Goal: Information Seeking & Learning: Learn about a topic

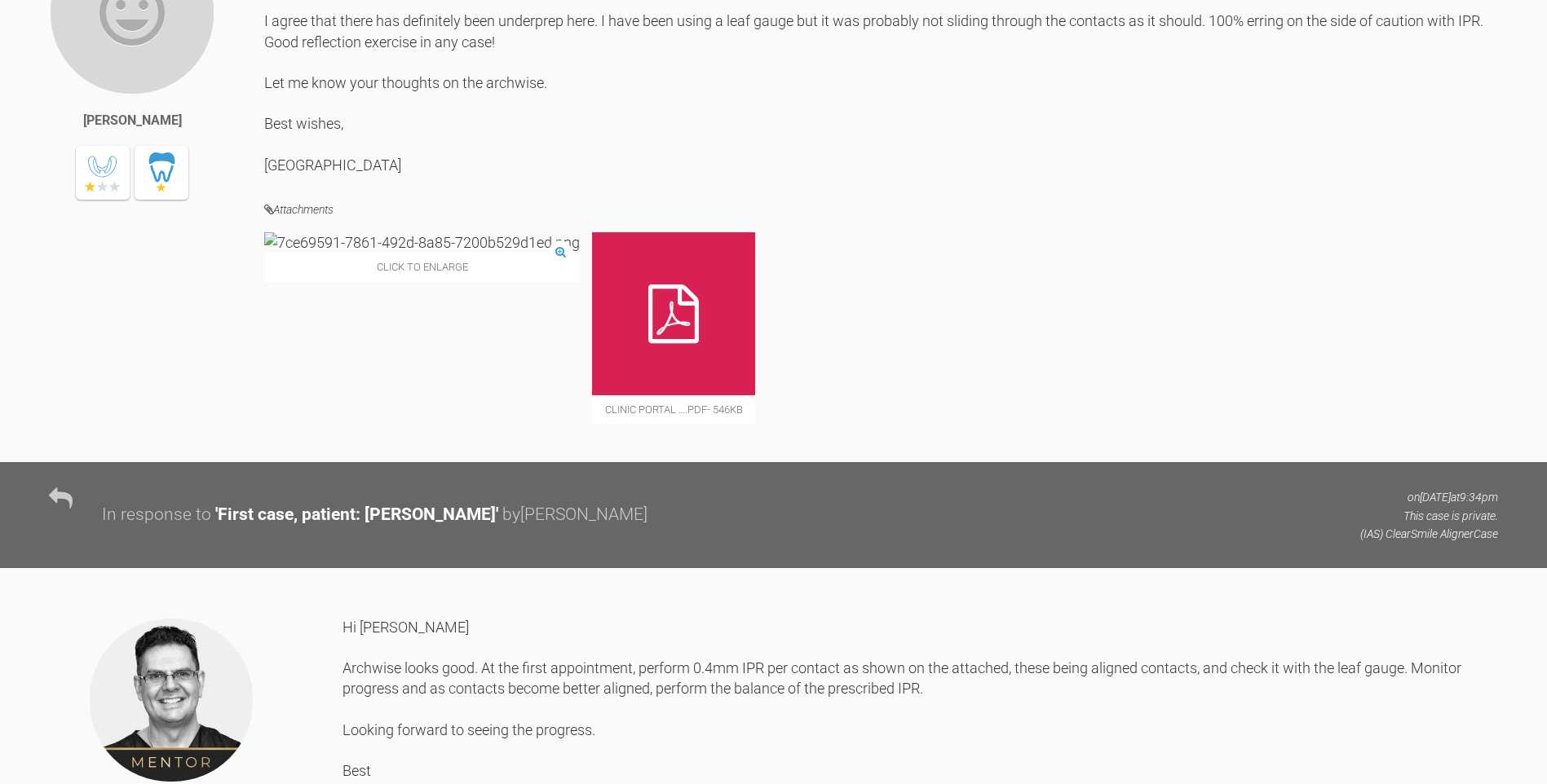
scroll to position [35392, 0]
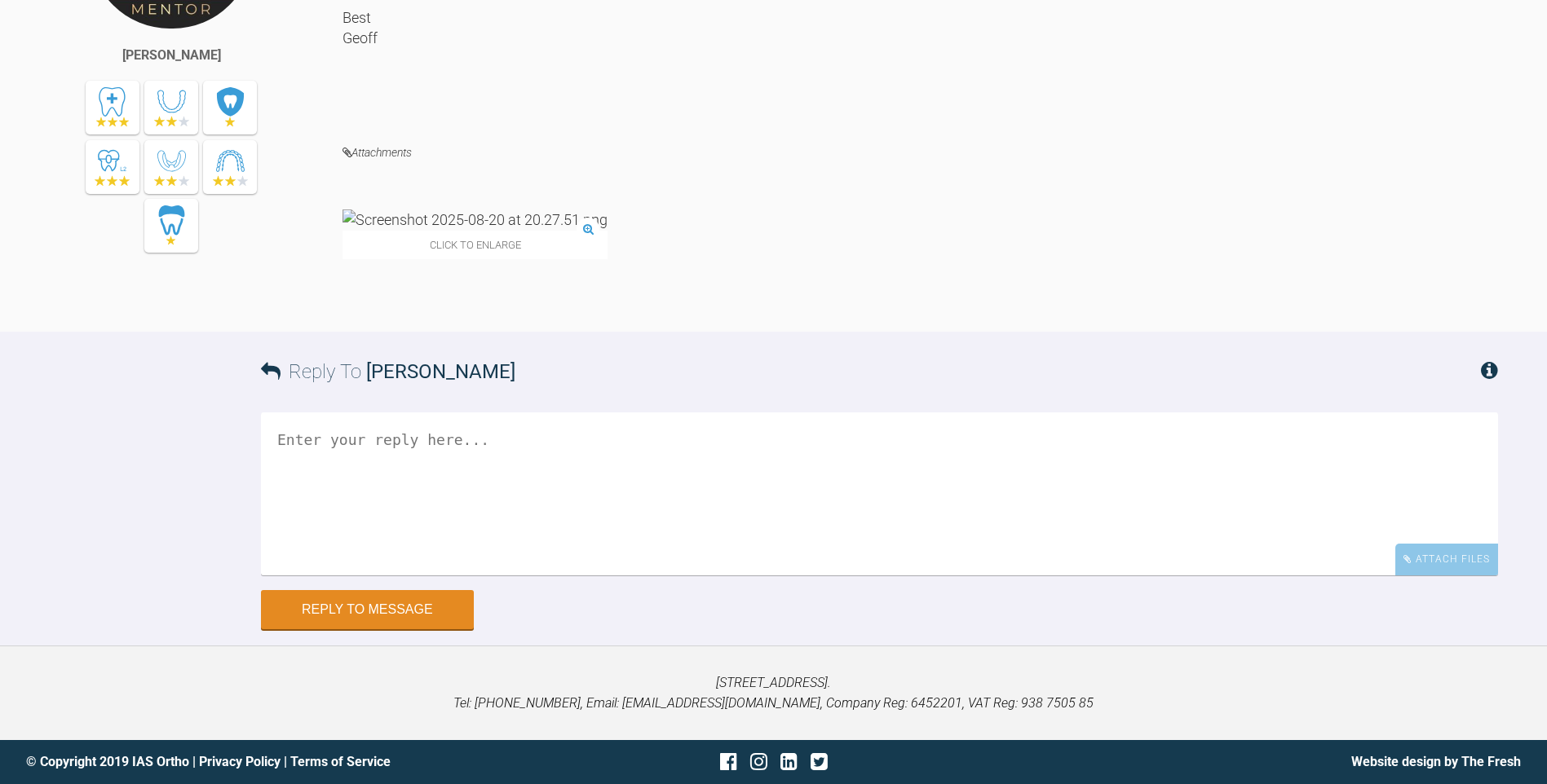
click at [815, 324] on div "Attachments Click to enlarge" at bounding box center [920, 237] width 1155 height 190
click at [423, 229] on img at bounding box center [475, 220] width 265 height 21
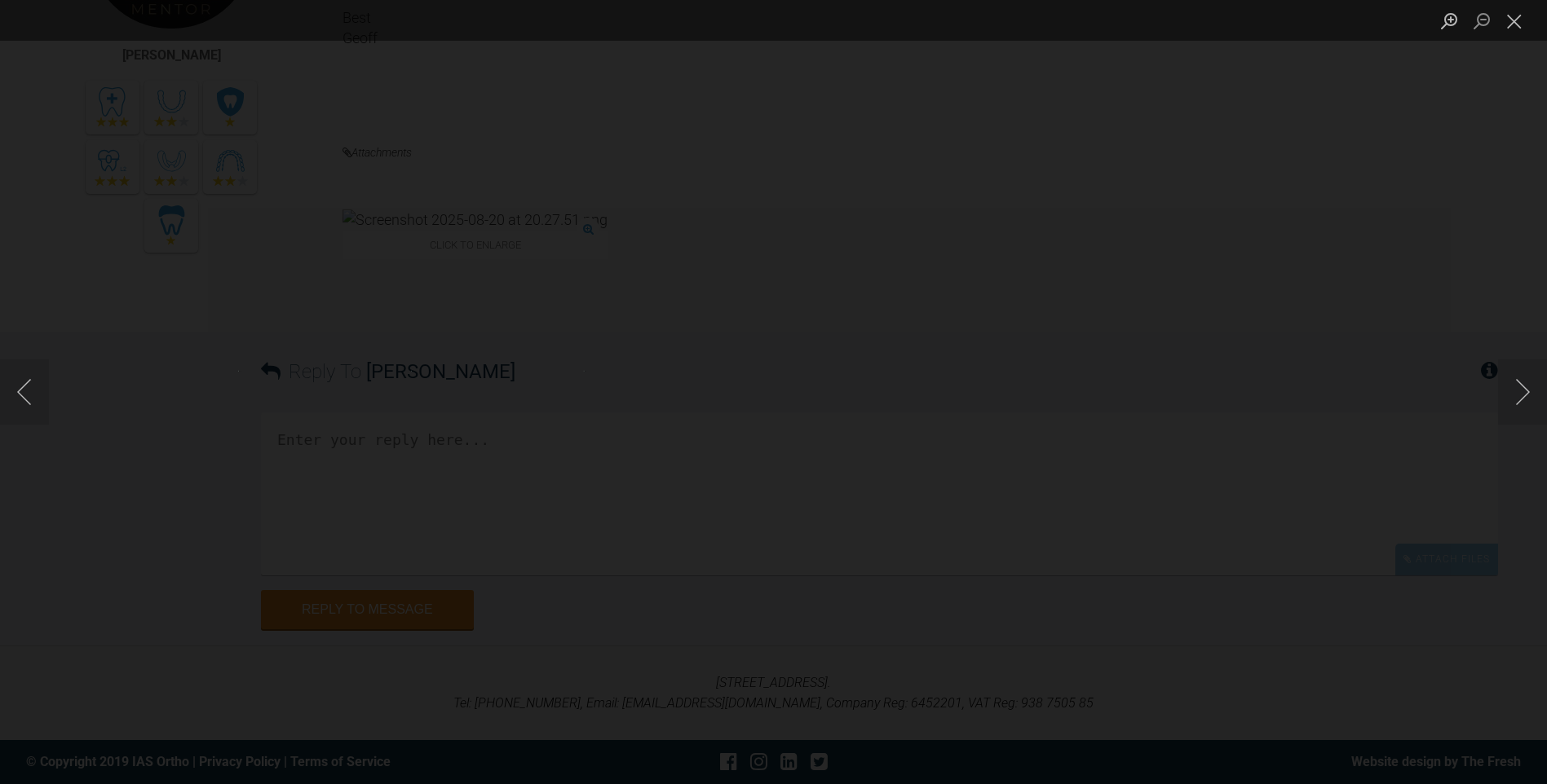
click at [323, 403] on img "Lightbox" at bounding box center [280, 392] width 85 height 43
click at [1523, 22] on button "Close lightbox" at bounding box center [1514, 21] width 32 height 28
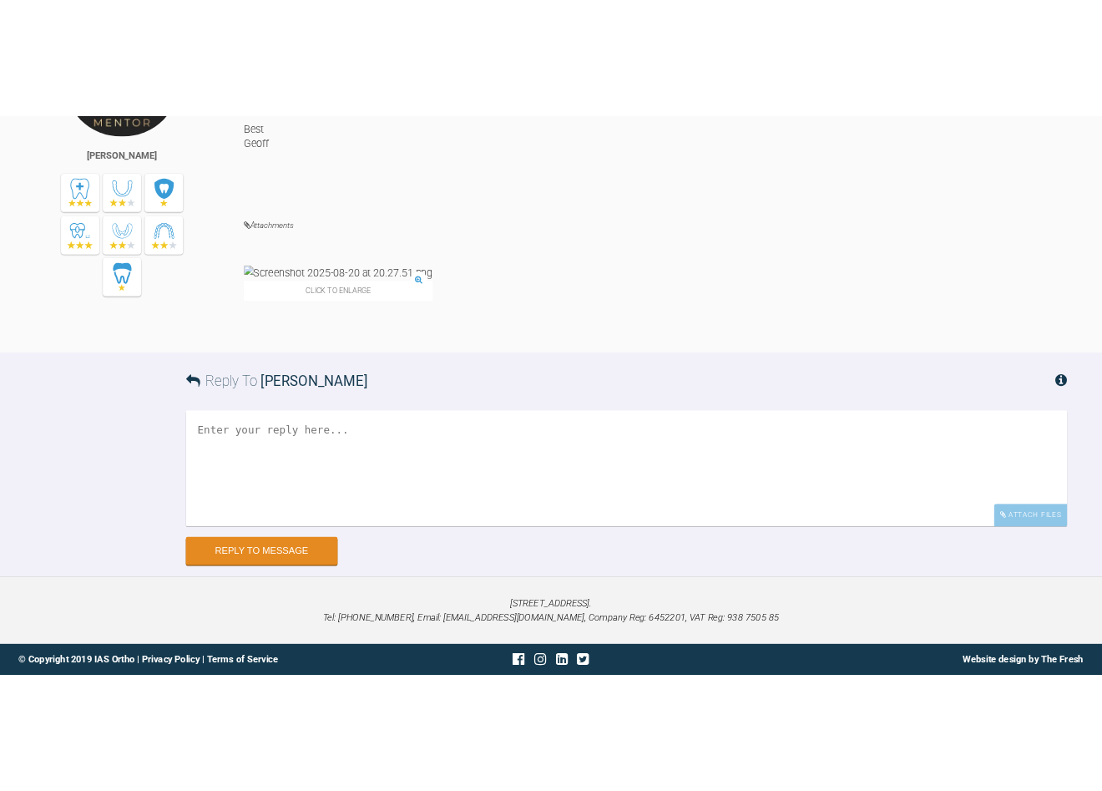
scroll to position [35916, 0]
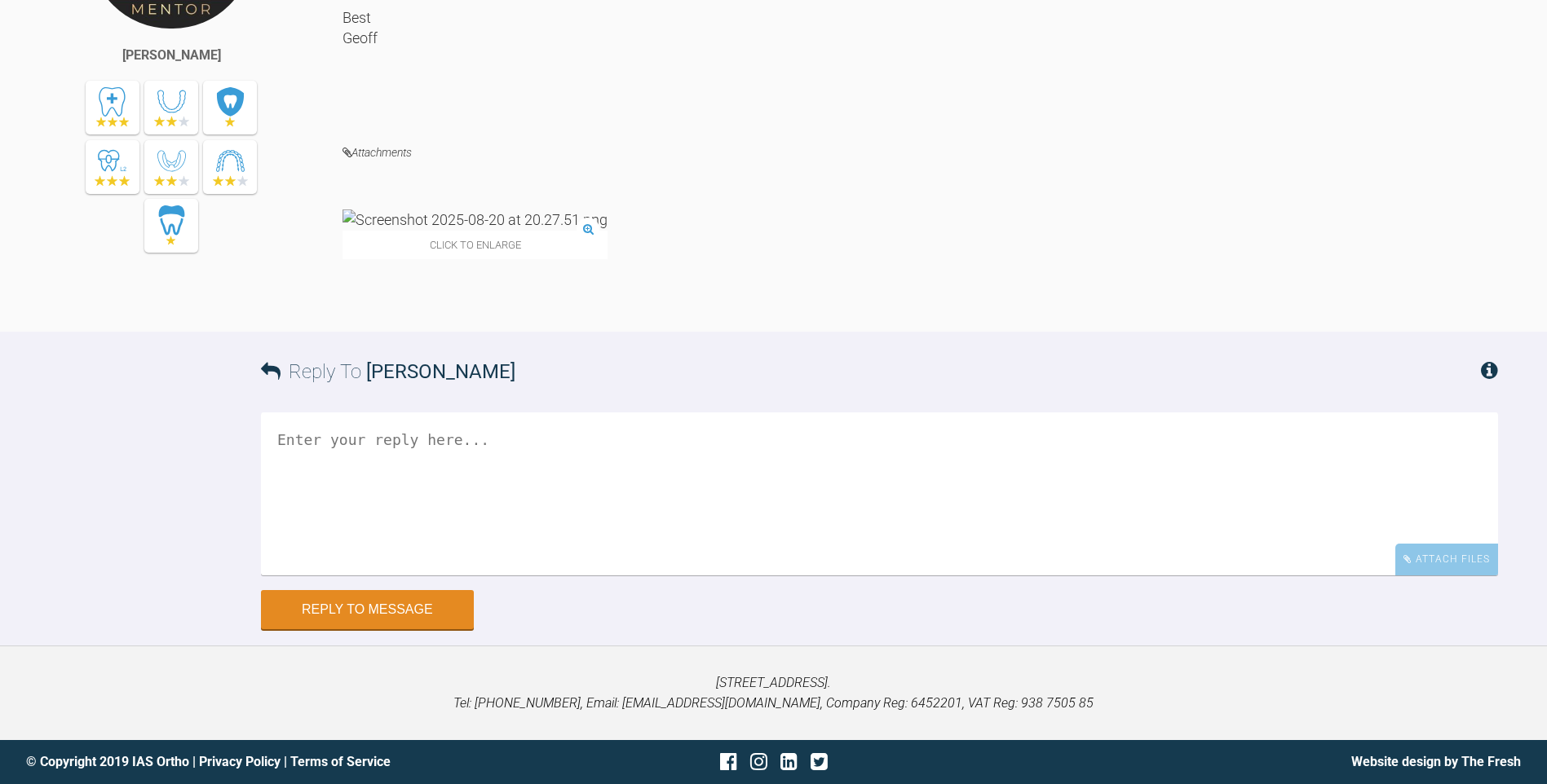
click at [490, 259] on div "Click to enlarge" at bounding box center [475, 234] width 265 height 49
